Goal: Task Accomplishment & Management: Use online tool/utility

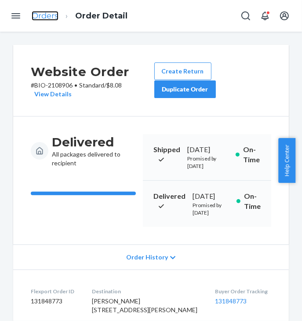
click at [56, 18] on link "Orders" at bounding box center [45, 16] width 27 height 10
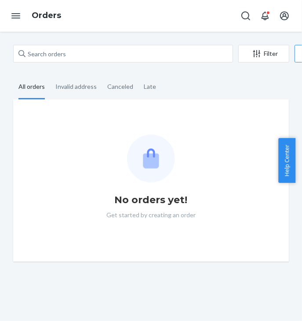
drag, startPoint x: 120, startPoint y: 67, endPoint x: 120, endPoint y: 61, distance: 6.2
click at [120, 67] on div "Filter Import Orders Create order Ecommerce order Removal order All orders Inva…" at bounding box center [151, 153] width 289 height 217
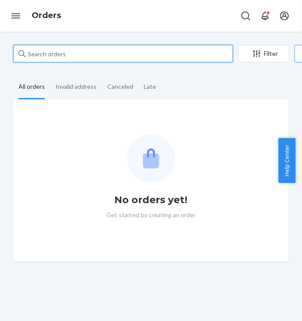
click at [120, 60] on input "text" at bounding box center [123, 54] width 220 height 18
paste input "2430882"
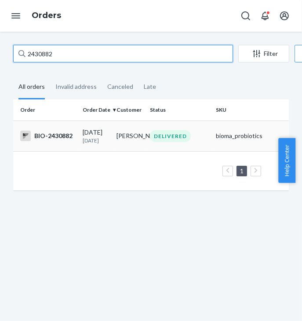
type input "2430882"
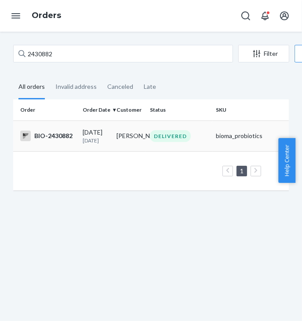
click at [56, 137] on div "BIO-2430882" at bounding box center [47, 136] width 55 height 11
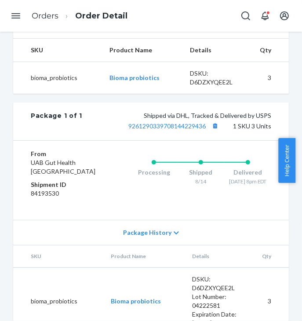
scroll to position [392, 0]
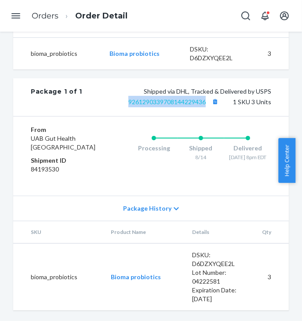
drag, startPoint x: 202, startPoint y: 95, endPoint x: 148, endPoint y: 91, distance: 53.8
click at [125, 96] on span "Shipped via DHL, Tracked & Delivered by USPS 9261290339708144229436" at bounding box center [198, 96] width 146 height 18
copy link "9261290339708144229436"
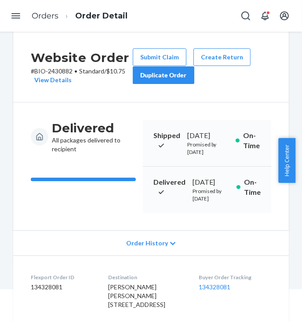
scroll to position [0, 0]
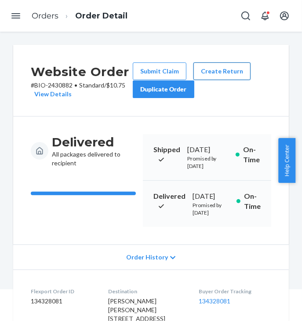
click at [216, 65] on button "Create Return" at bounding box center [221, 71] width 57 height 18
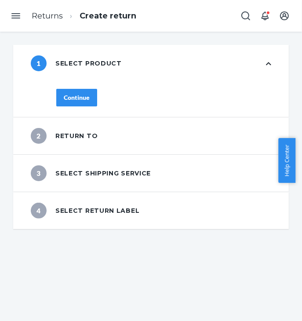
click at [87, 101] on div "Continue" at bounding box center [77, 97] width 26 height 9
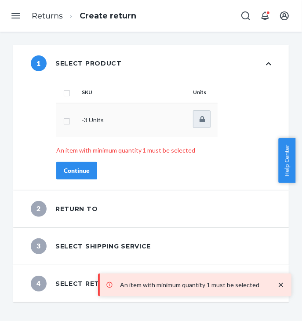
click at [77, 116] on td at bounding box center [67, 120] width 22 height 34
click at [65, 121] on input "checkbox" at bounding box center [66, 120] width 7 height 9
checkbox input "true"
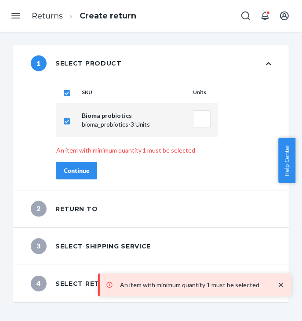
click at [79, 175] on button "Continue" at bounding box center [76, 171] width 41 height 18
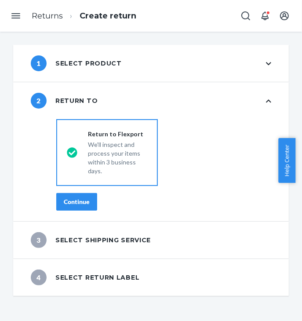
click at [79, 203] on div "Continue" at bounding box center [77, 201] width 26 height 9
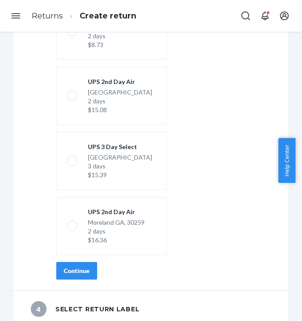
click at [84, 272] on div "Continue" at bounding box center [77, 270] width 26 height 9
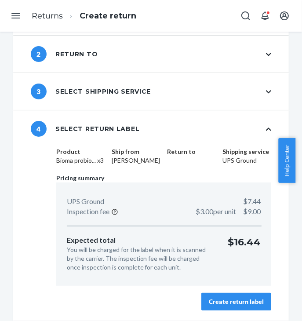
scroll to position [32, 0]
click at [240, 299] on div "Create return label" at bounding box center [236, 301] width 55 height 9
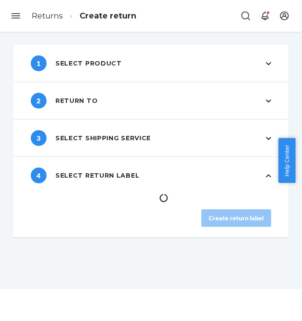
scroll to position [0, 0]
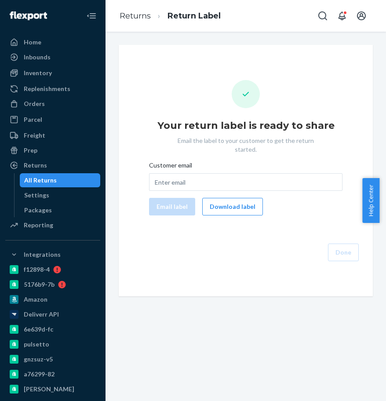
drag, startPoint x: 306, startPoint y: 0, endPoint x: 178, endPoint y: 264, distance: 293.3
click at [167, 287] on div "Your return label is ready to share Email the label to your customer to get the…" at bounding box center [246, 170] width 254 height 251
click at [229, 201] on button "Download label" at bounding box center [232, 207] width 61 height 18
